Goal: Navigation & Orientation: Find specific page/section

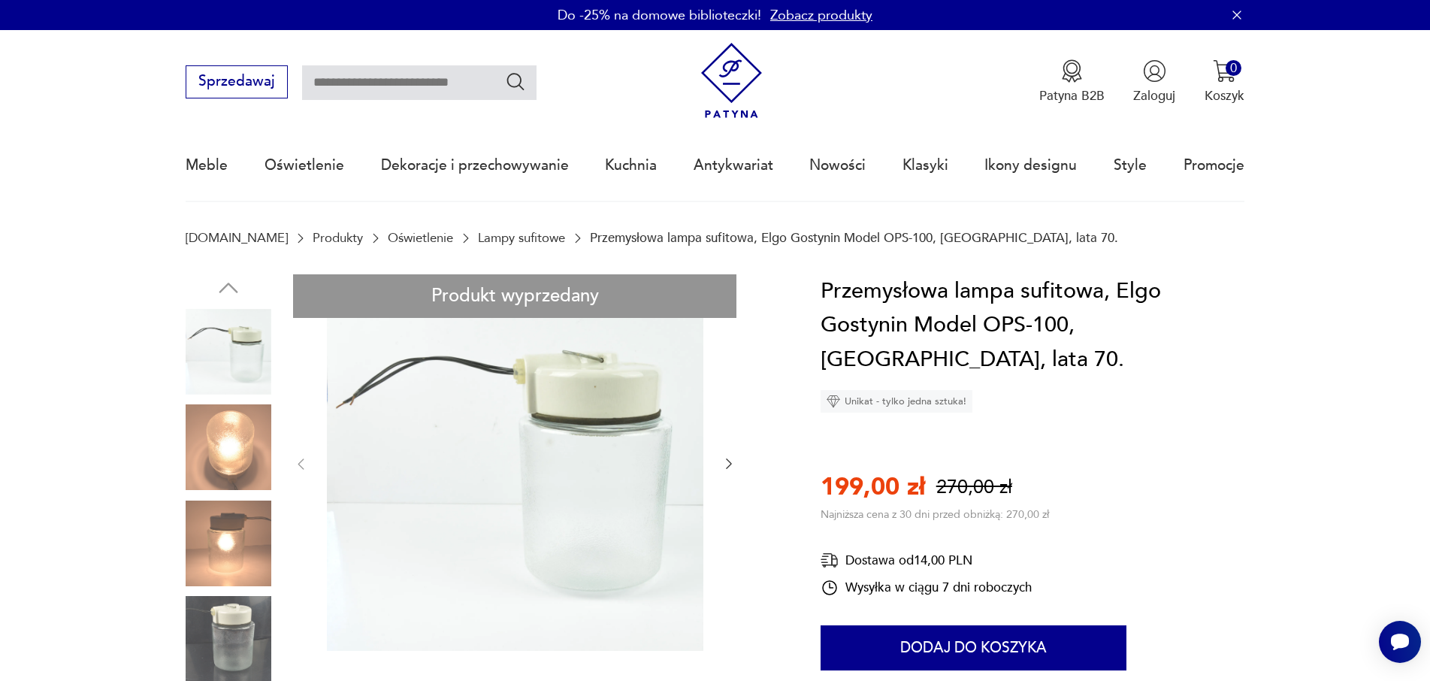
click at [478, 237] on link "Lampy sufitowe" at bounding box center [521, 238] width 87 height 14
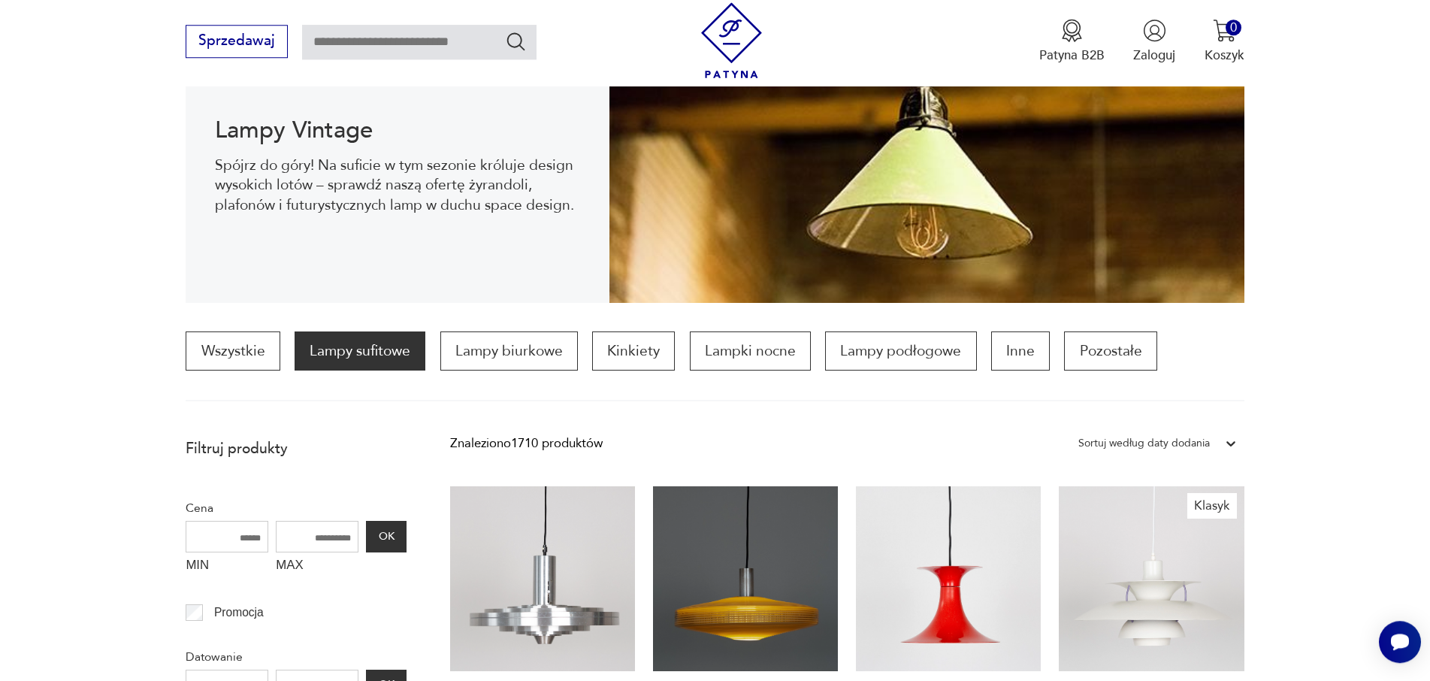
scroll to position [64, 0]
